Goal: Information Seeking & Learning: Check status

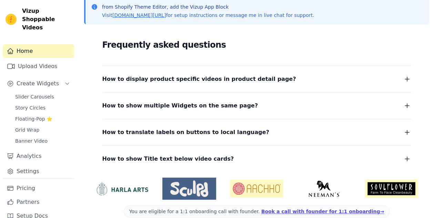
scroll to position [100, 0]
click at [37, 93] on span "Slider Carousels" at bounding box center [34, 96] width 39 height 7
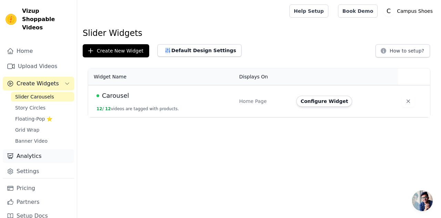
click at [28, 150] on link "Analytics" at bounding box center [38, 156] width 71 height 14
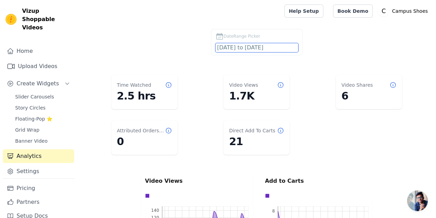
click at [266, 49] on input "[DATE] to [DATE]" at bounding box center [257, 47] width 83 height 9
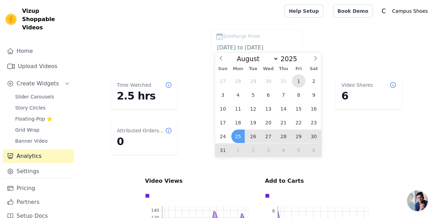
click at [296, 83] on span "1" at bounding box center [298, 80] width 13 height 13
type input "[DATE]"
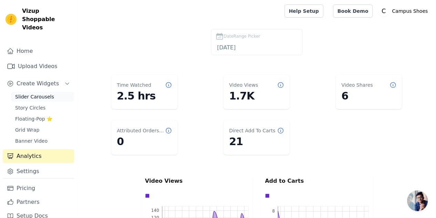
click at [24, 93] on span "Slider Carousels" at bounding box center [34, 96] width 39 height 7
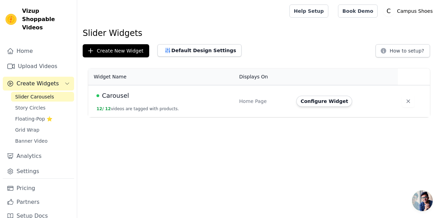
click at [122, 93] on span "Carousel" at bounding box center [115, 96] width 27 height 10
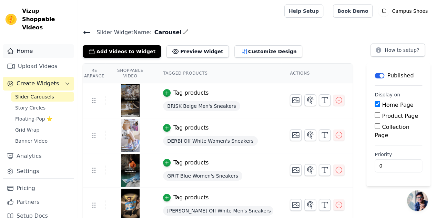
click at [25, 44] on link "Home" at bounding box center [38, 51] width 71 height 14
